Goal: Task Accomplishment & Management: Use online tool/utility

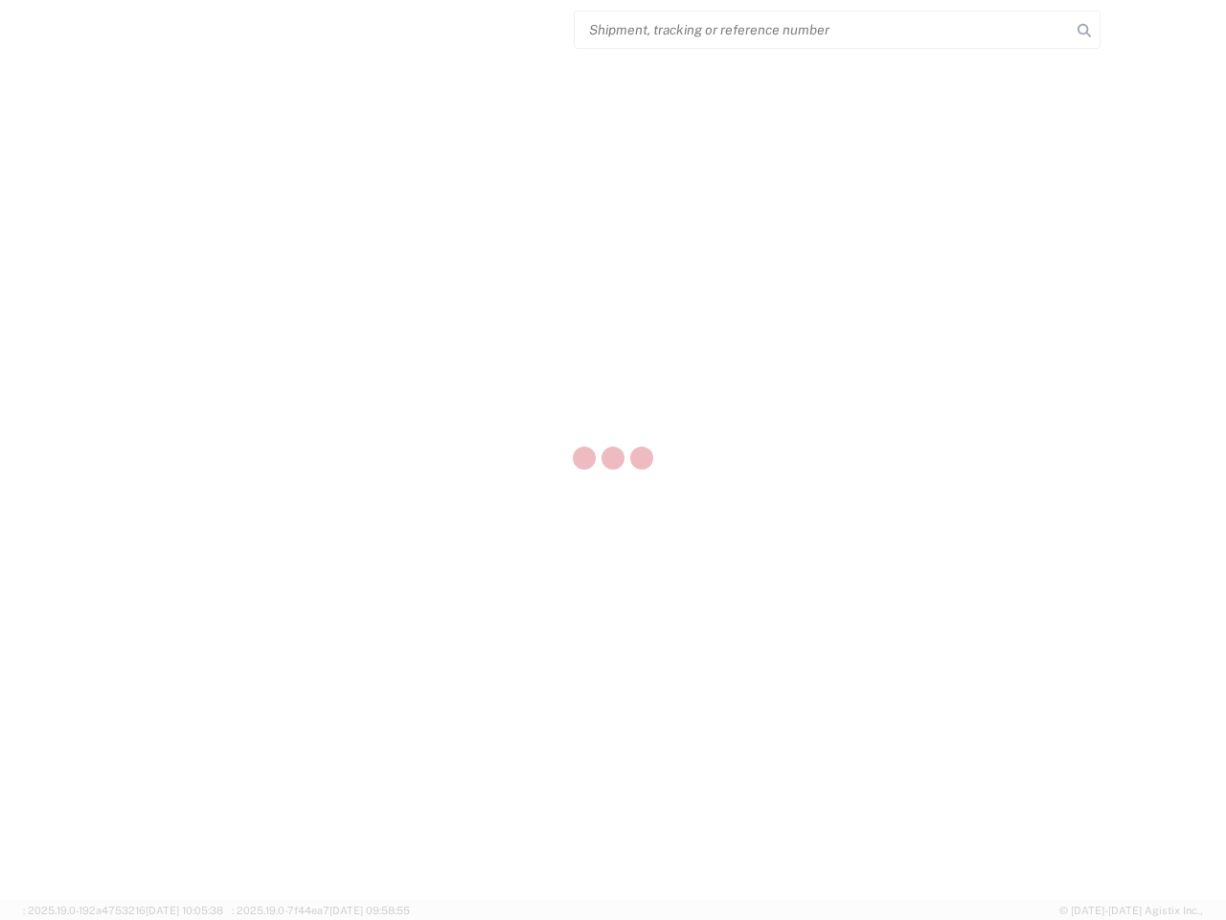
select select "US"
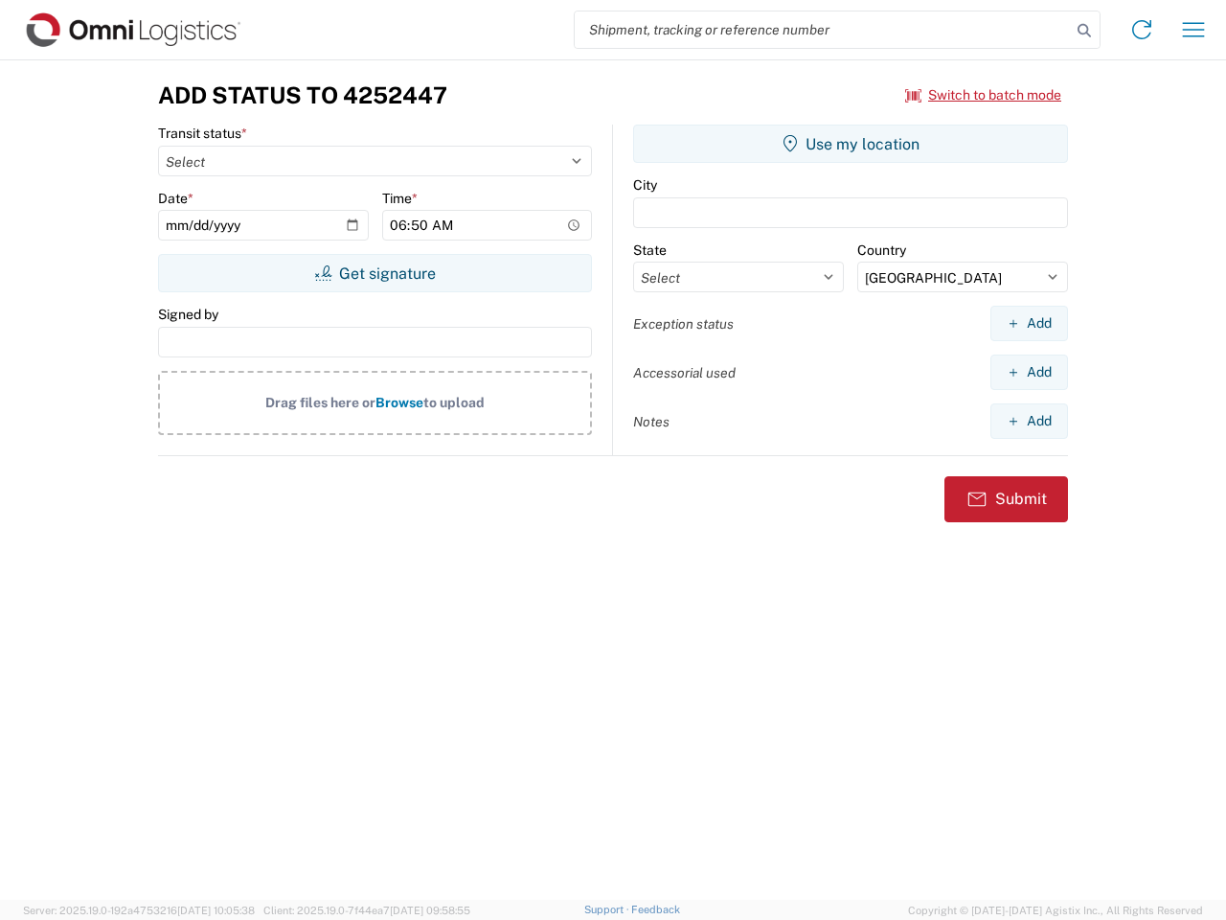
click at [823, 30] on input "search" at bounding box center [823, 29] width 496 height 36
click at [1085, 31] on icon at bounding box center [1084, 30] width 27 height 27
click at [1142, 30] on icon at bounding box center [1142, 29] width 31 height 31
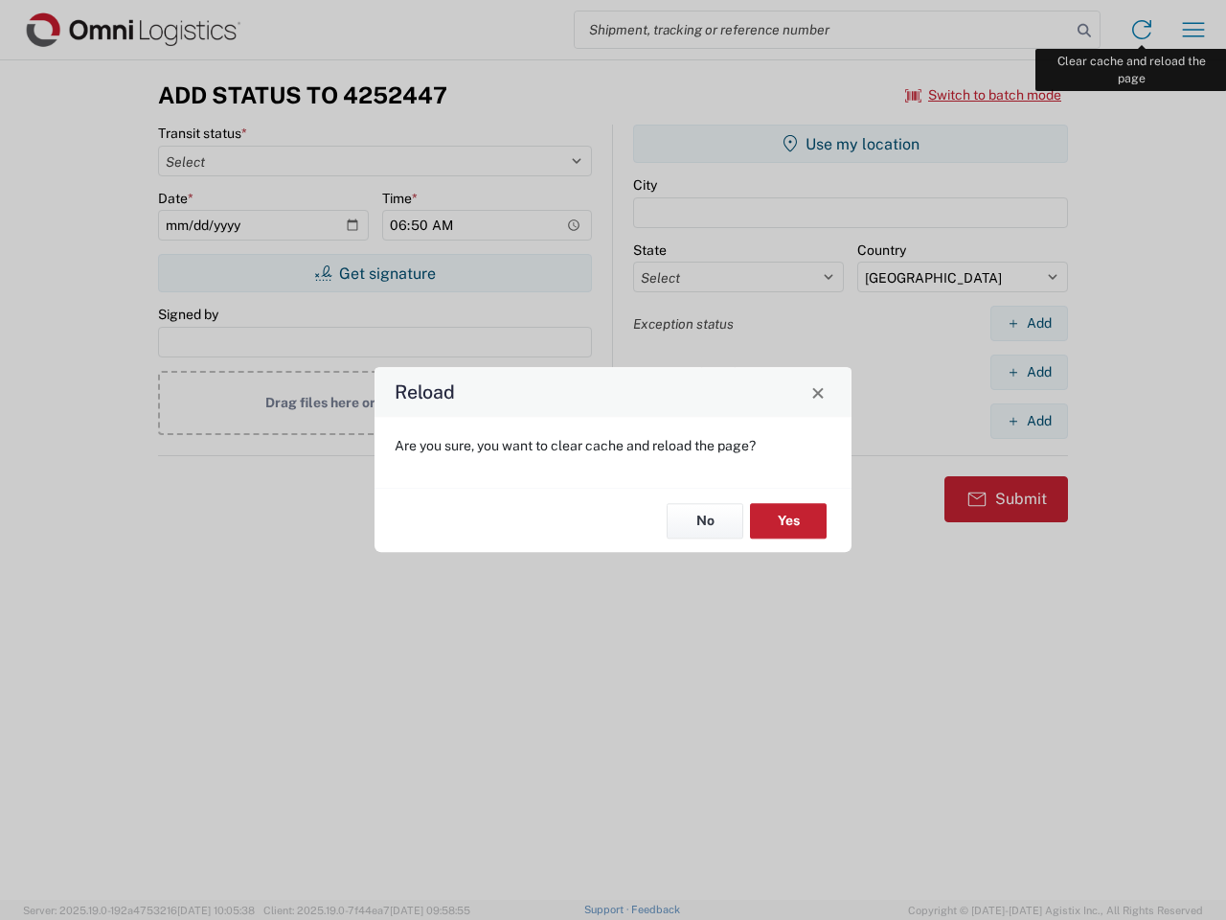
click at [1194, 30] on div "Reload Are you sure, you want to clear cache and reload the page? No Yes" at bounding box center [613, 460] width 1226 height 920
click at [984, 95] on div "Reload Are you sure, you want to clear cache and reload the page? No Yes" at bounding box center [613, 460] width 1226 height 920
click at [375, 273] on div "Reload Are you sure, you want to clear cache and reload the page? No Yes" at bounding box center [613, 460] width 1226 height 920
click at [851, 144] on div "Reload Are you sure, you want to clear cache and reload the page? No Yes" at bounding box center [613, 460] width 1226 height 920
click at [1029, 323] on div "Reload Are you sure, you want to clear cache and reload the page? No Yes" at bounding box center [613, 460] width 1226 height 920
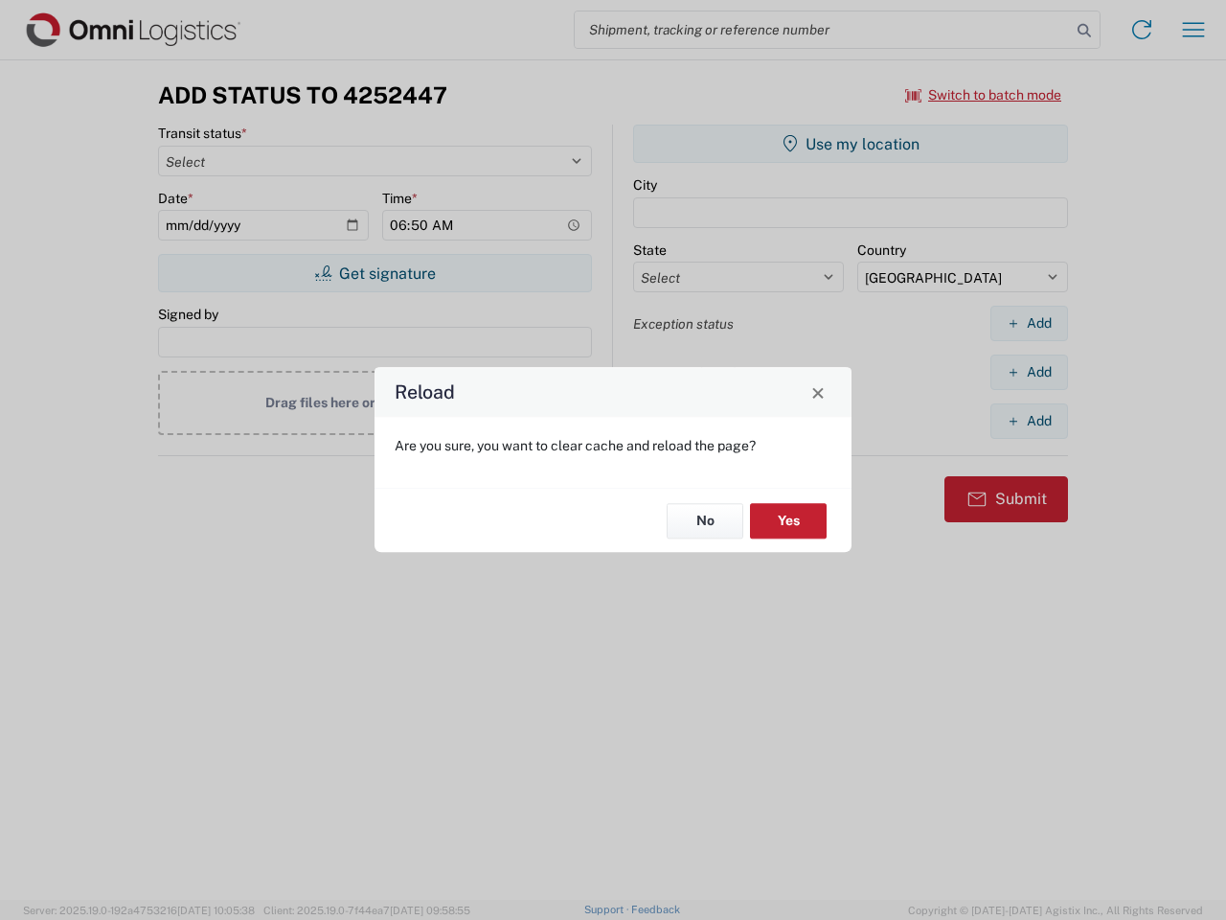
click at [1029, 372] on div "Reload Are you sure, you want to clear cache and reload the page? No Yes" at bounding box center [613, 460] width 1226 height 920
click at [1029, 421] on div "Reload Are you sure, you want to clear cache and reload the page? No Yes" at bounding box center [613, 460] width 1226 height 920
